Goal: Find specific page/section: Find specific page/section

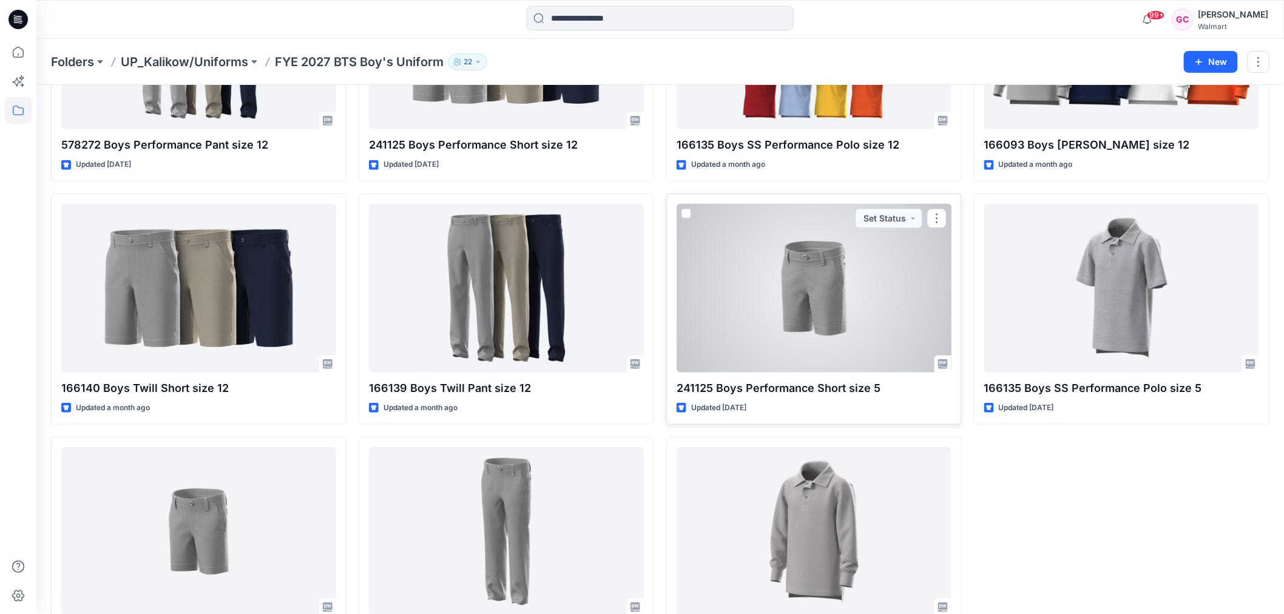
scroll to position [202, 0]
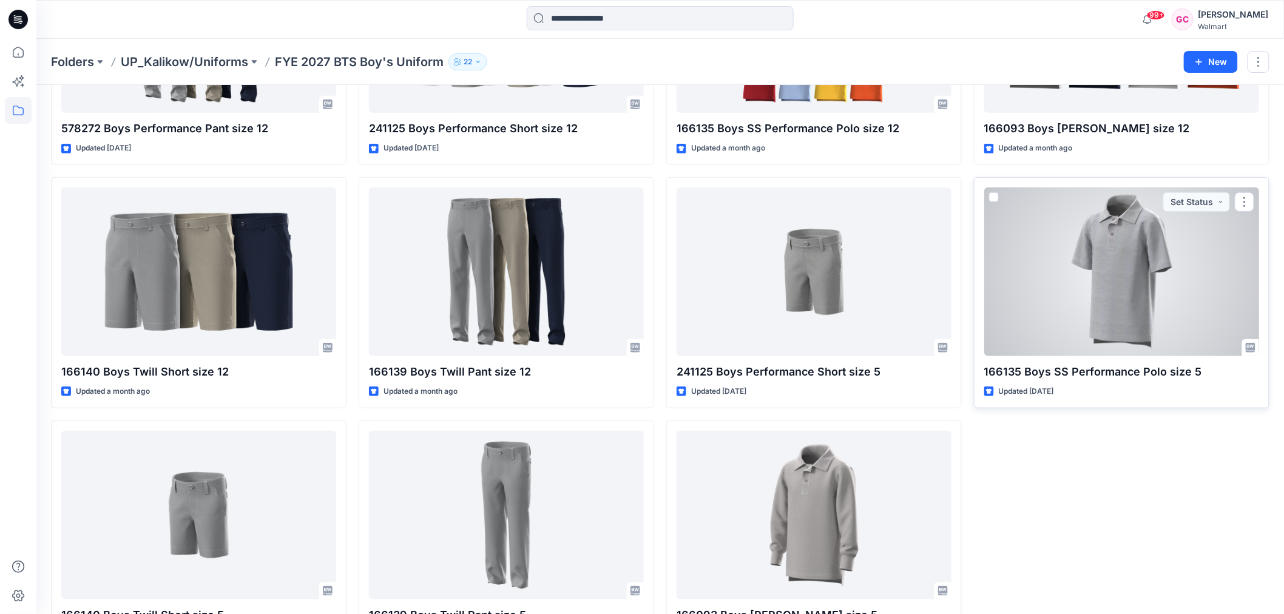
click at [1108, 297] on div at bounding box center [1121, 271] width 275 height 169
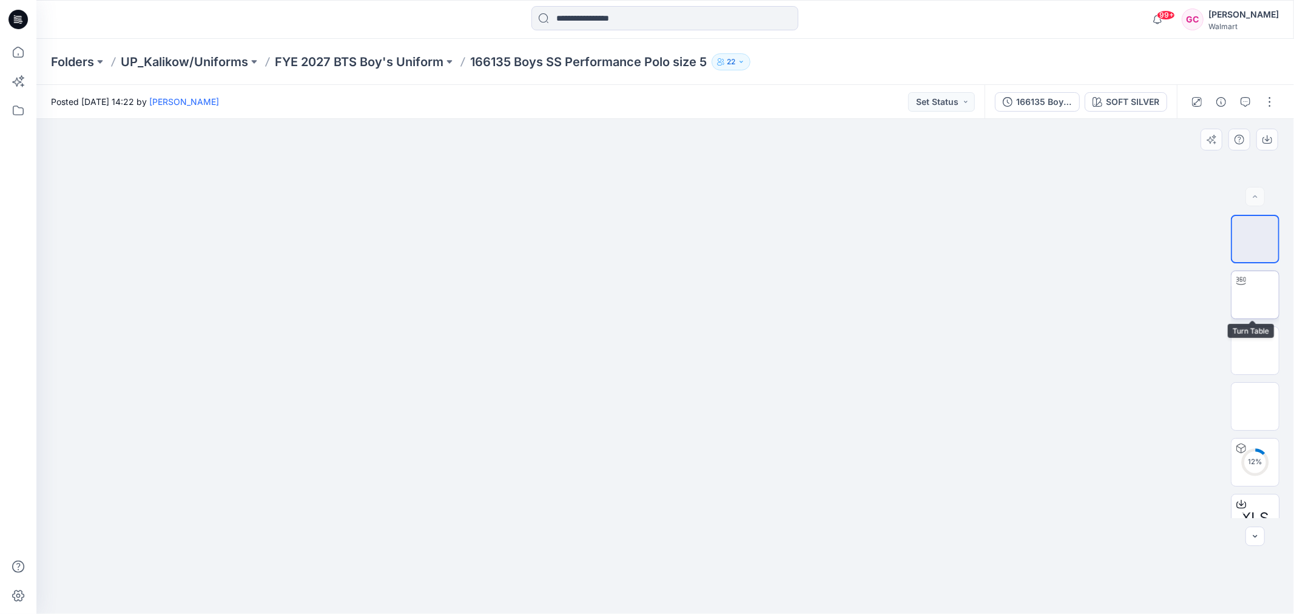
click at [1255, 295] on img at bounding box center [1255, 295] width 0 height 0
click at [389, 62] on p "FYE 2027 BTS Boy's Uniform" at bounding box center [359, 61] width 169 height 17
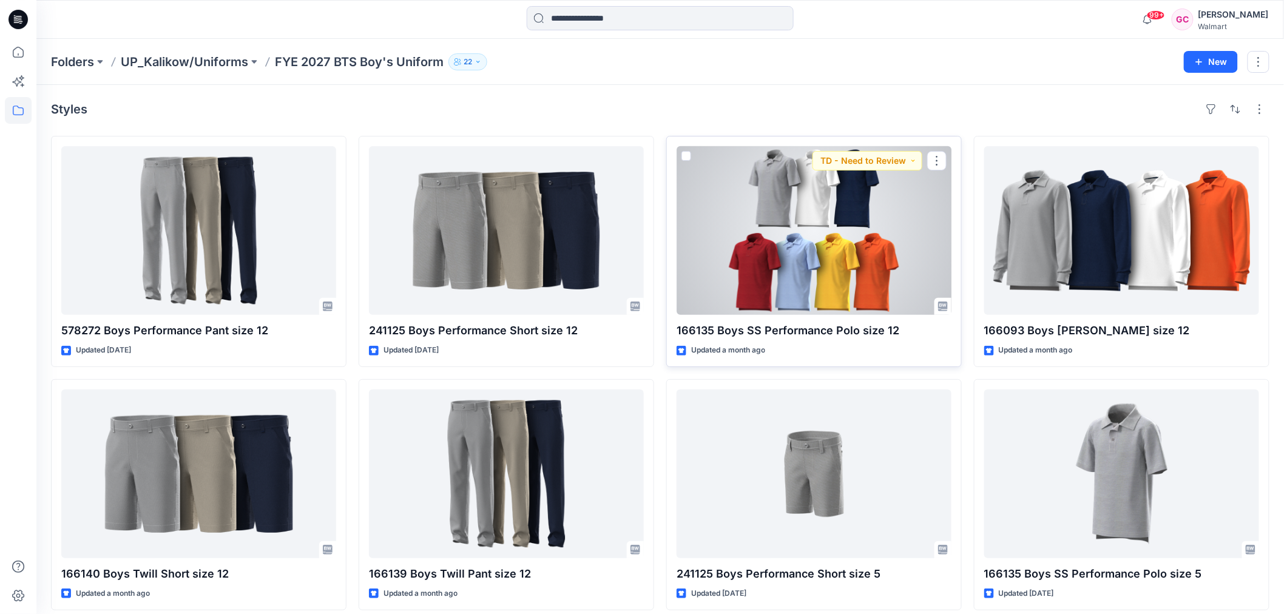
click at [878, 284] on div at bounding box center [813, 230] width 275 height 169
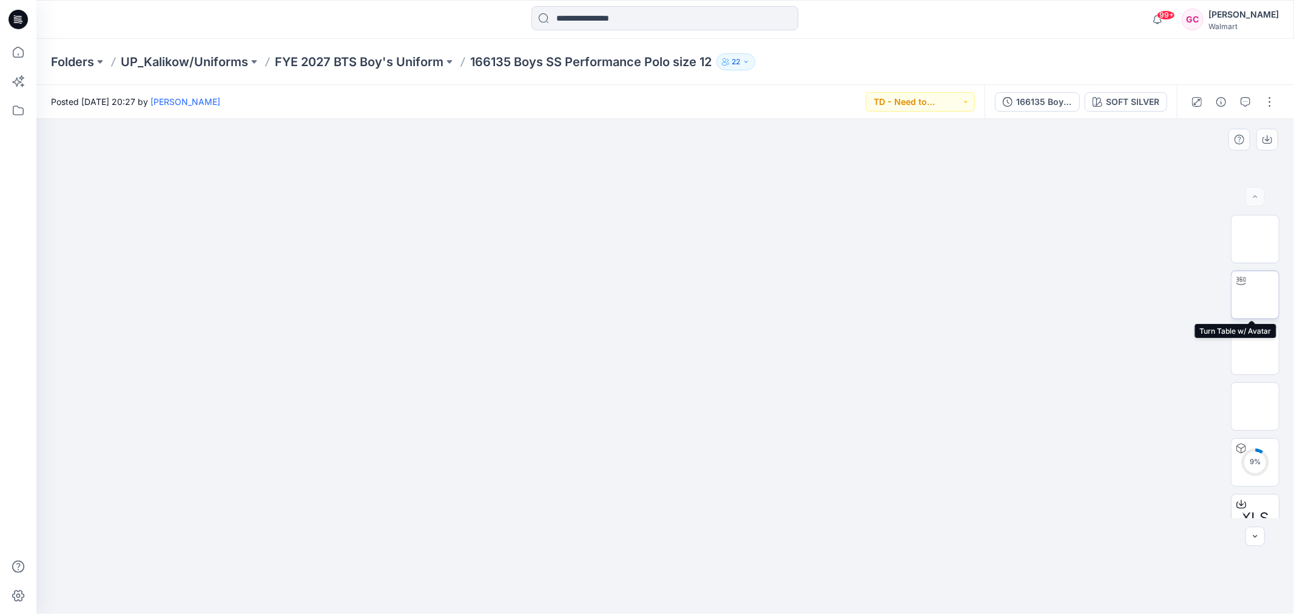
click at [1255, 295] on img at bounding box center [1255, 295] width 0 height 0
